Goal: Check status: Check status

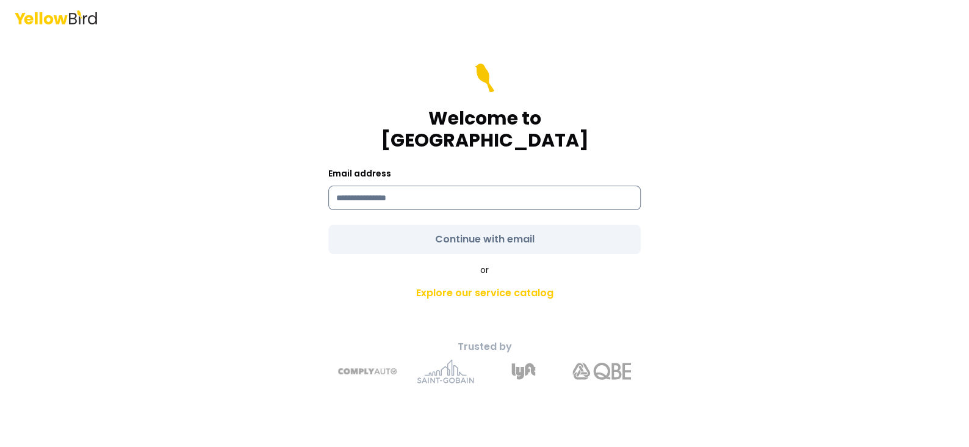
click at [463, 193] on input at bounding box center [484, 198] width 312 height 24
click at [328, 186] on protonpass-control-61b7 at bounding box center [328, 186] width 0 height 0
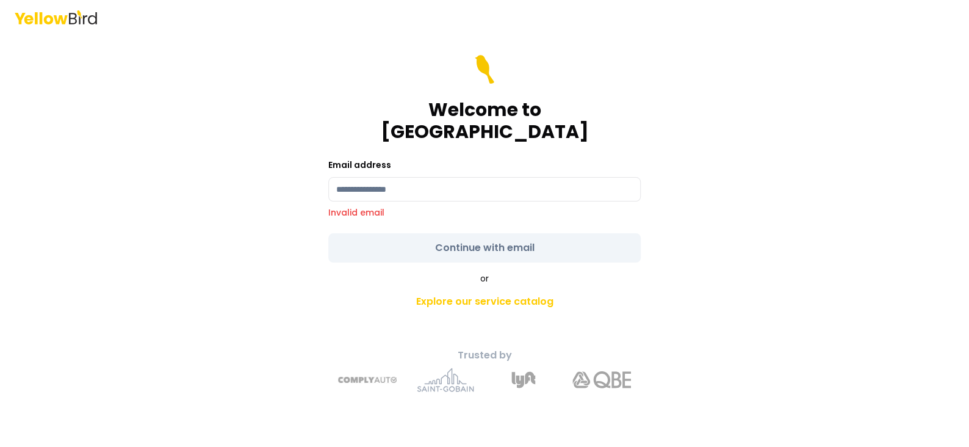
type input "**********"
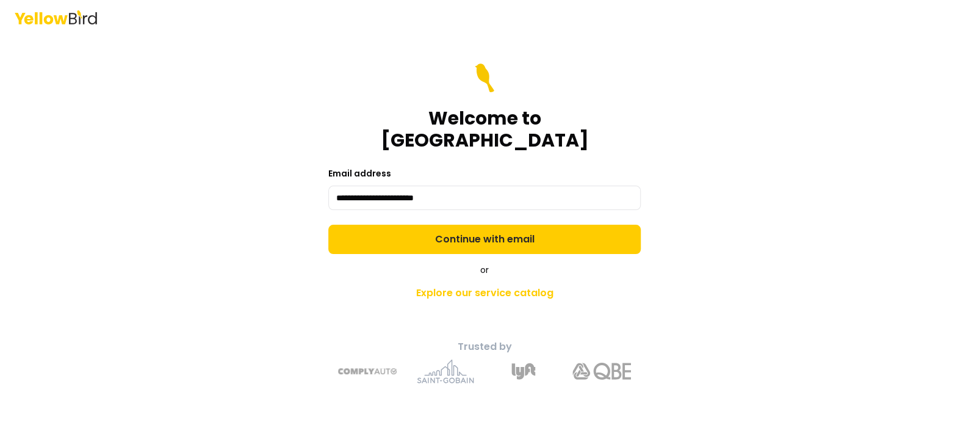
click at [525, 225] on button "Continue with email" at bounding box center [484, 239] width 312 height 29
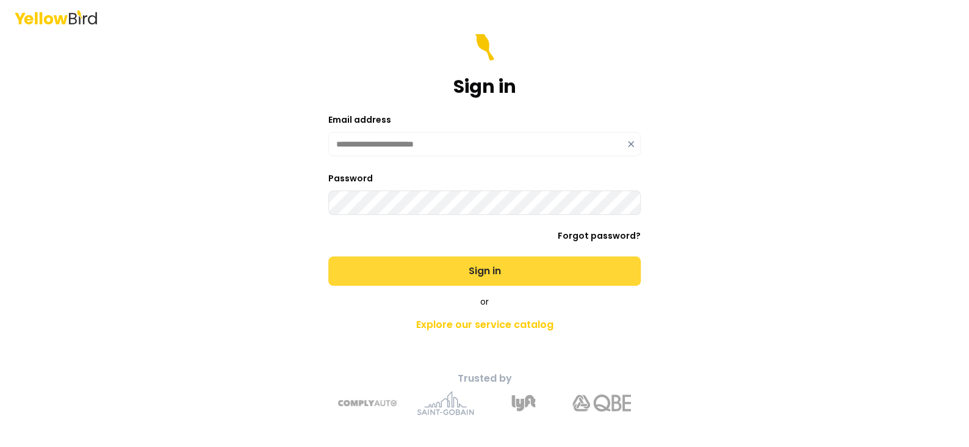
click at [502, 263] on button "Sign in" at bounding box center [484, 270] width 312 height 29
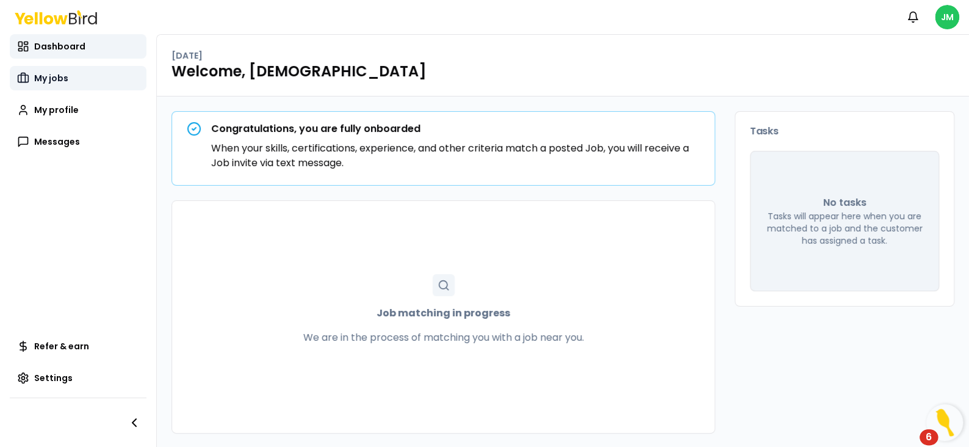
click at [40, 82] on span "My jobs" at bounding box center [51, 78] width 34 height 12
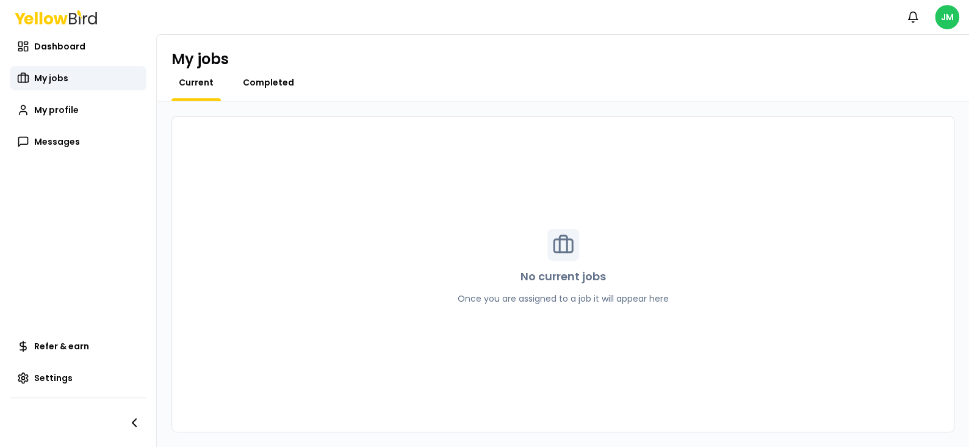
click at [284, 85] on span "Completed" at bounding box center [268, 82] width 51 height 12
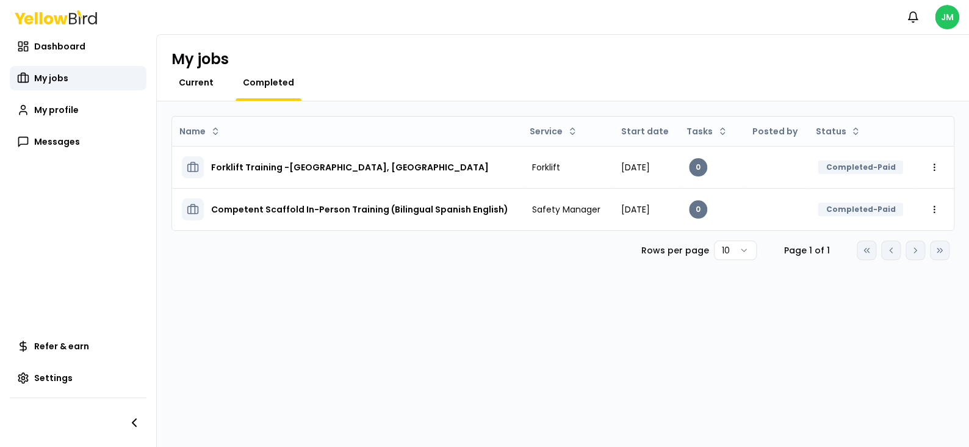
click at [198, 82] on span "Current" at bounding box center [196, 82] width 35 height 12
